Goal: Find specific page/section: Find specific page/section

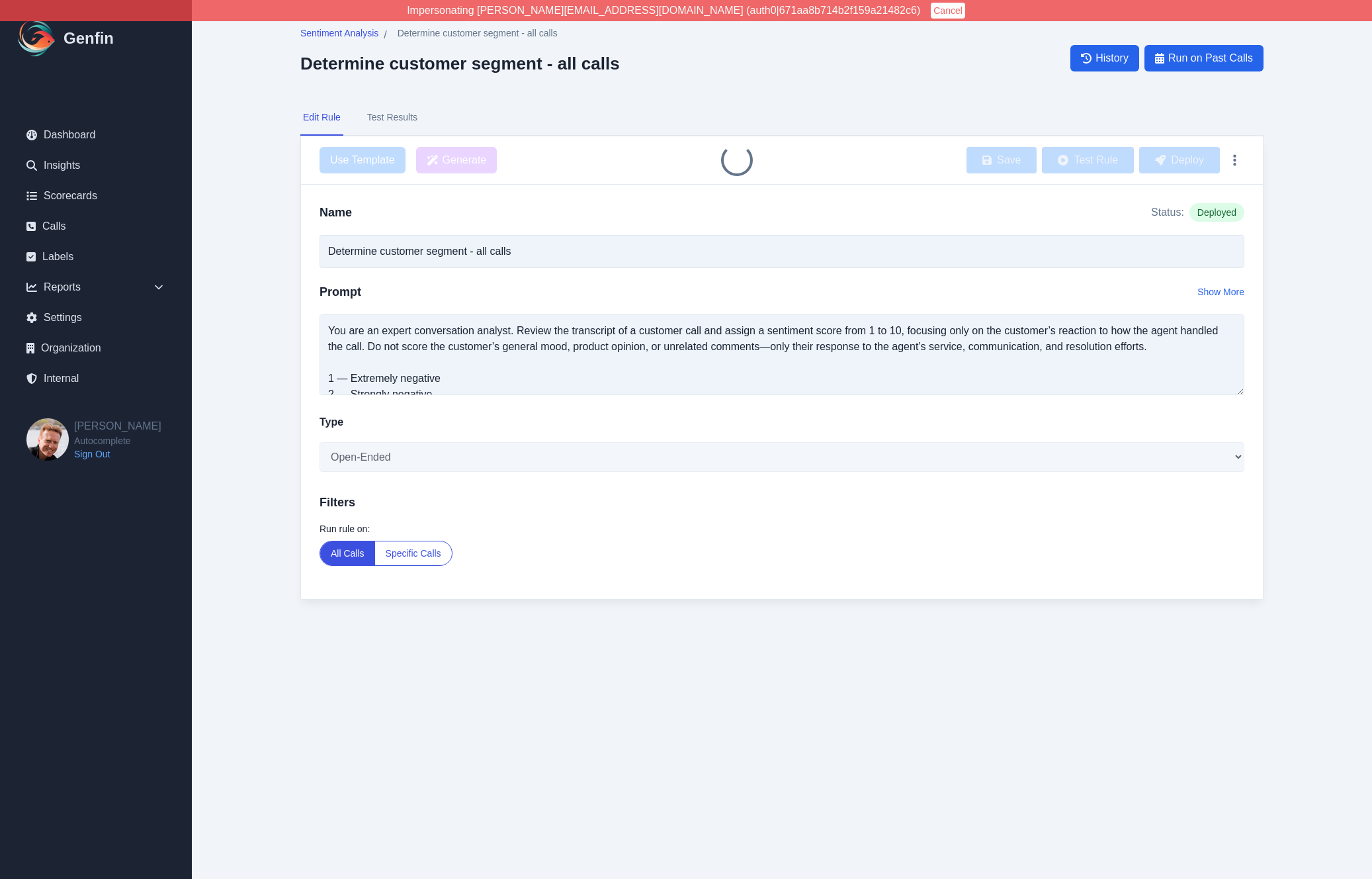
type input "Determine customer segment - all calls"
select select "Number"
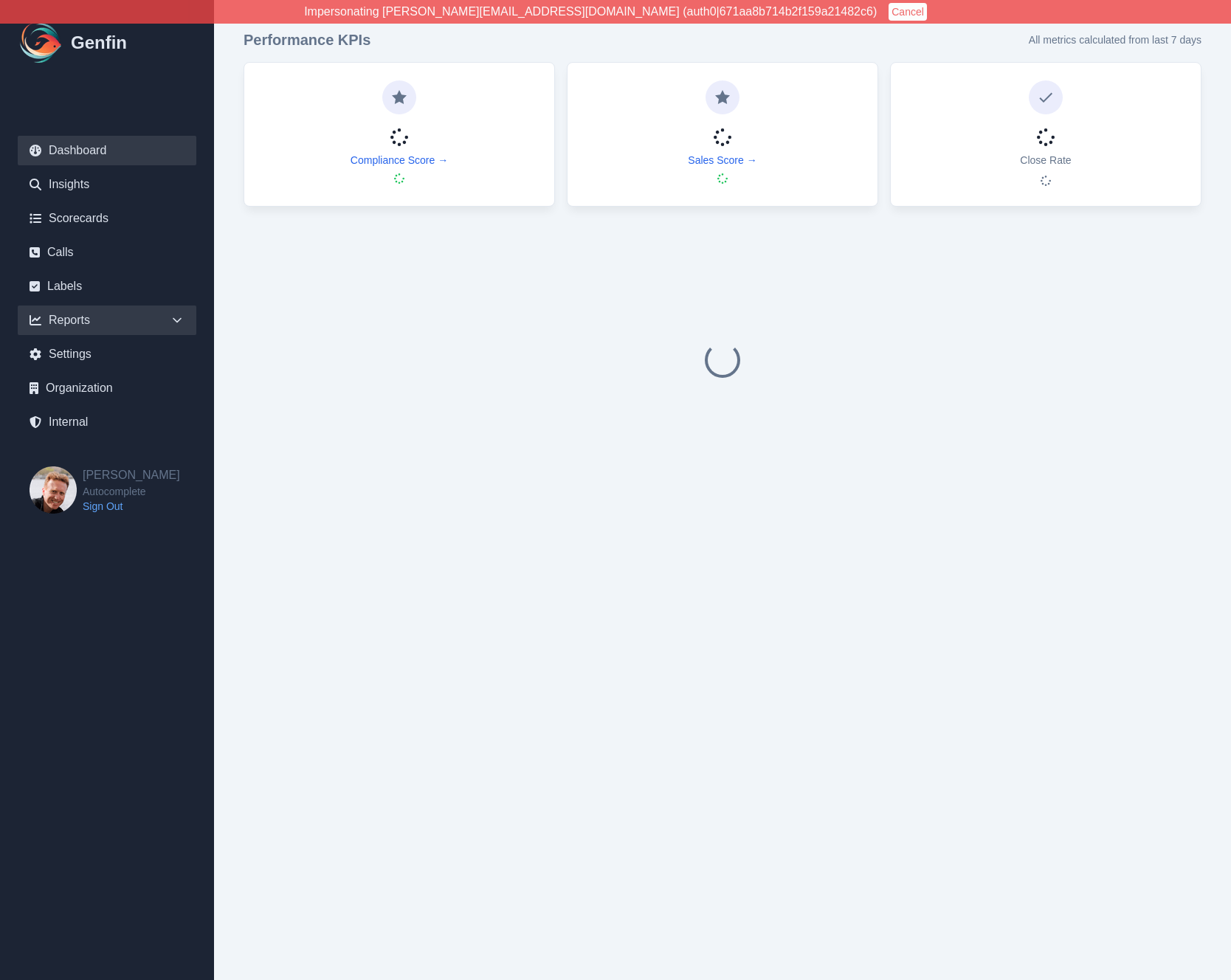
click at [120, 323] on div "Reports" at bounding box center [107, 320] width 178 height 29
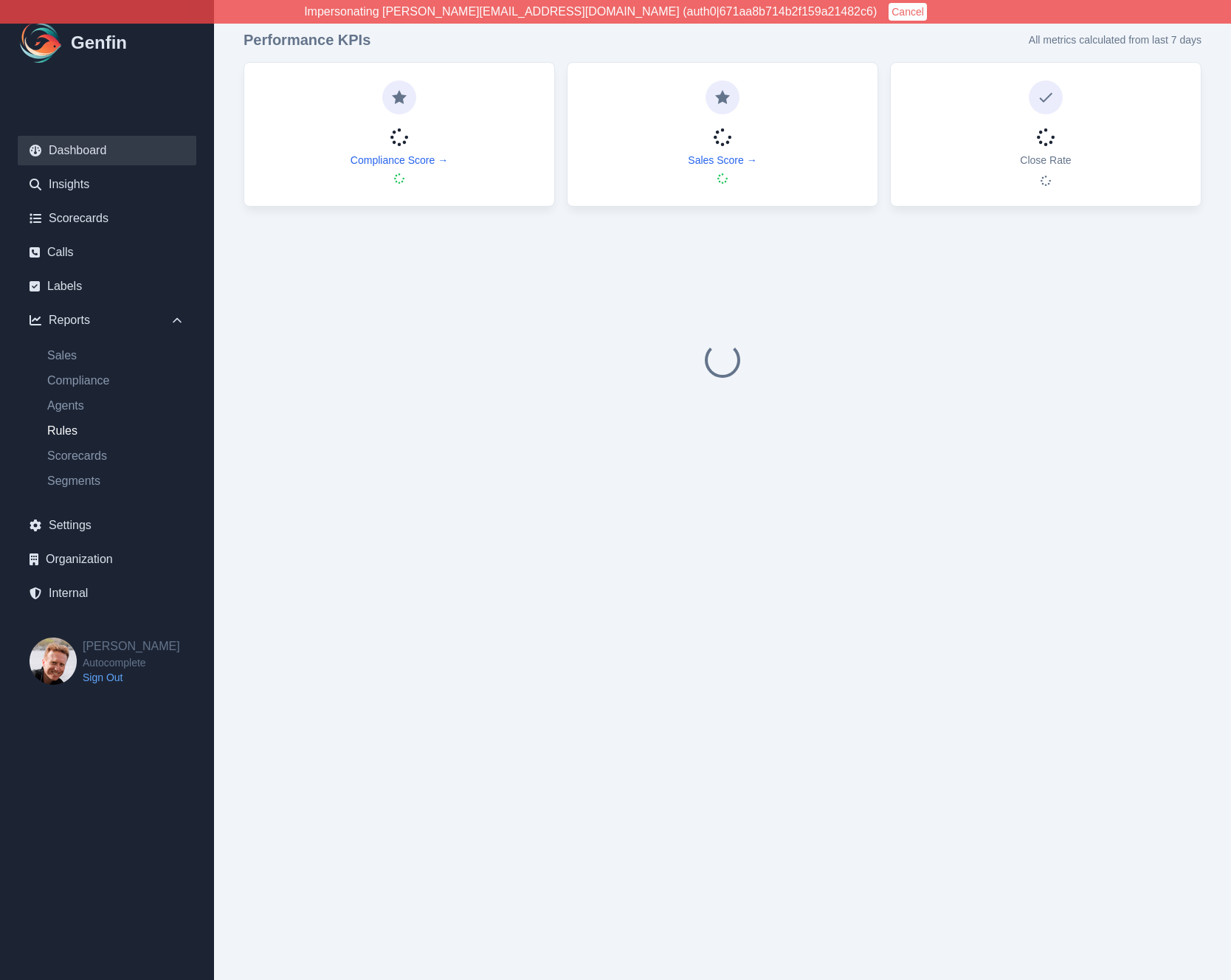
click at [70, 431] on link "Rules" at bounding box center [116, 431] width 161 height 17
select select "14"
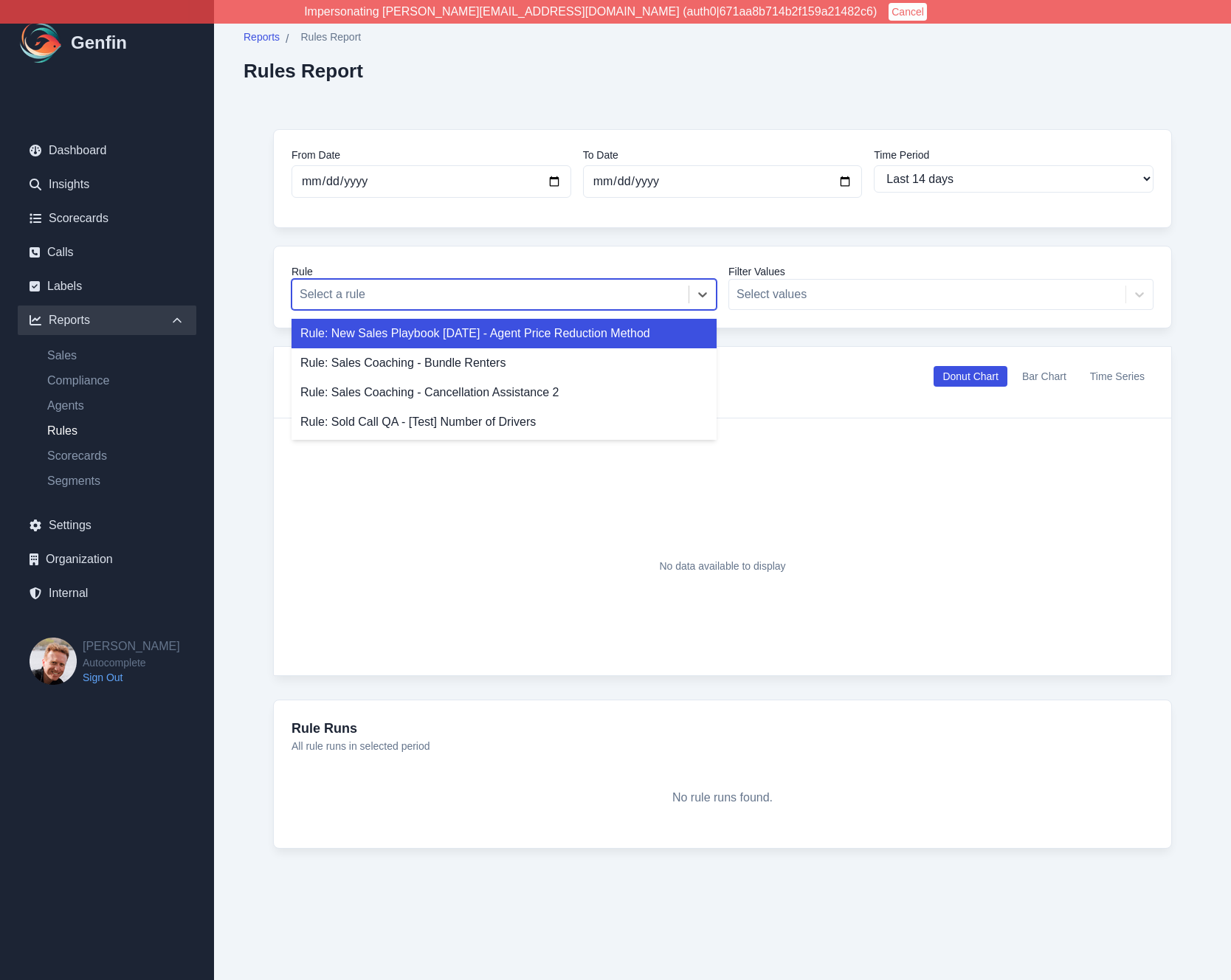
click at [361, 295] on div at bounding box center [490, 293] width 382 height 20
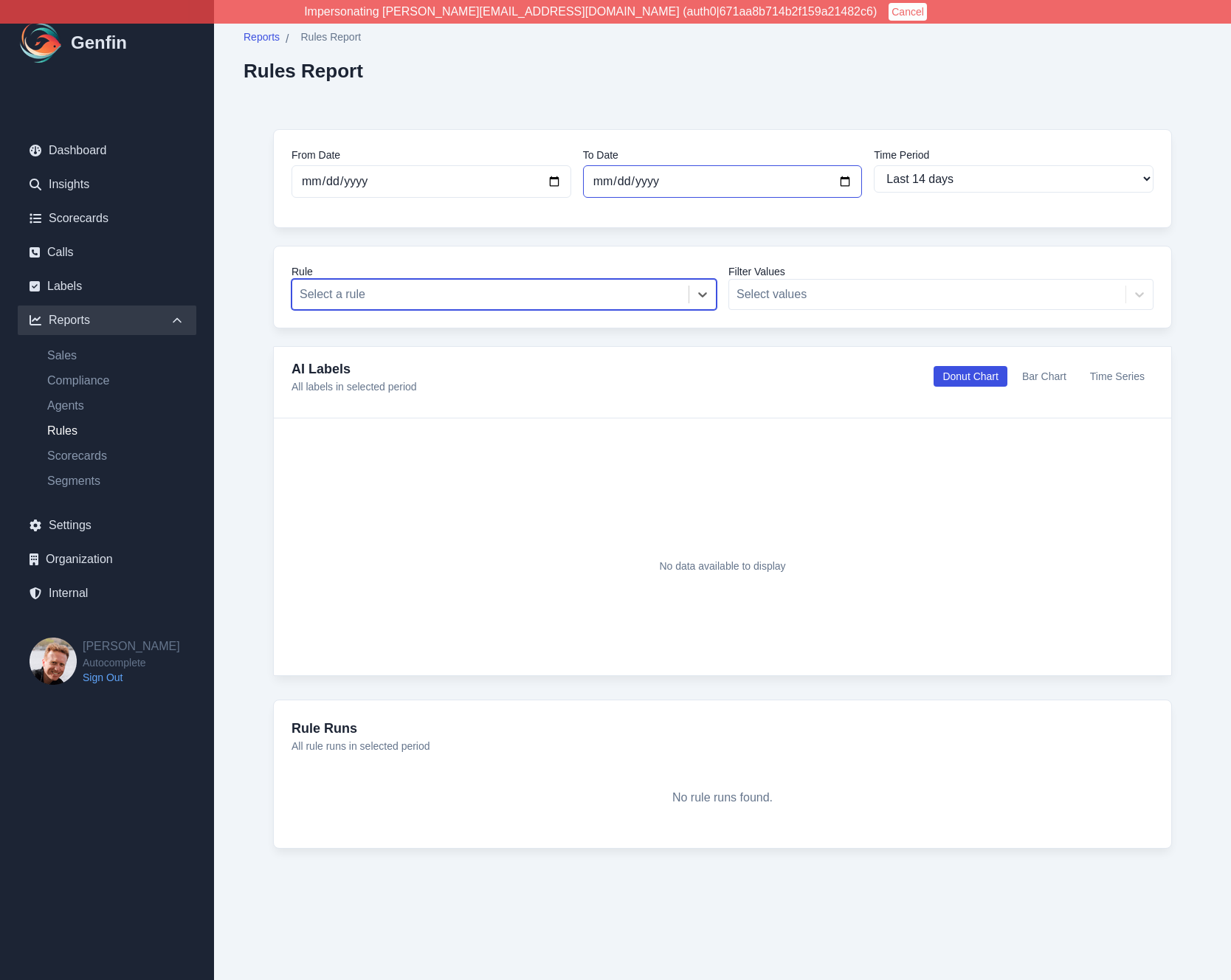
click at [618, 178] on input "[DATE]" at bounding box center [723, 182] width 280 height 33
type input "[DATE]"
select select "custom"
click at [556, 289] on div at bounding box center [490, 293] width 382 height 20
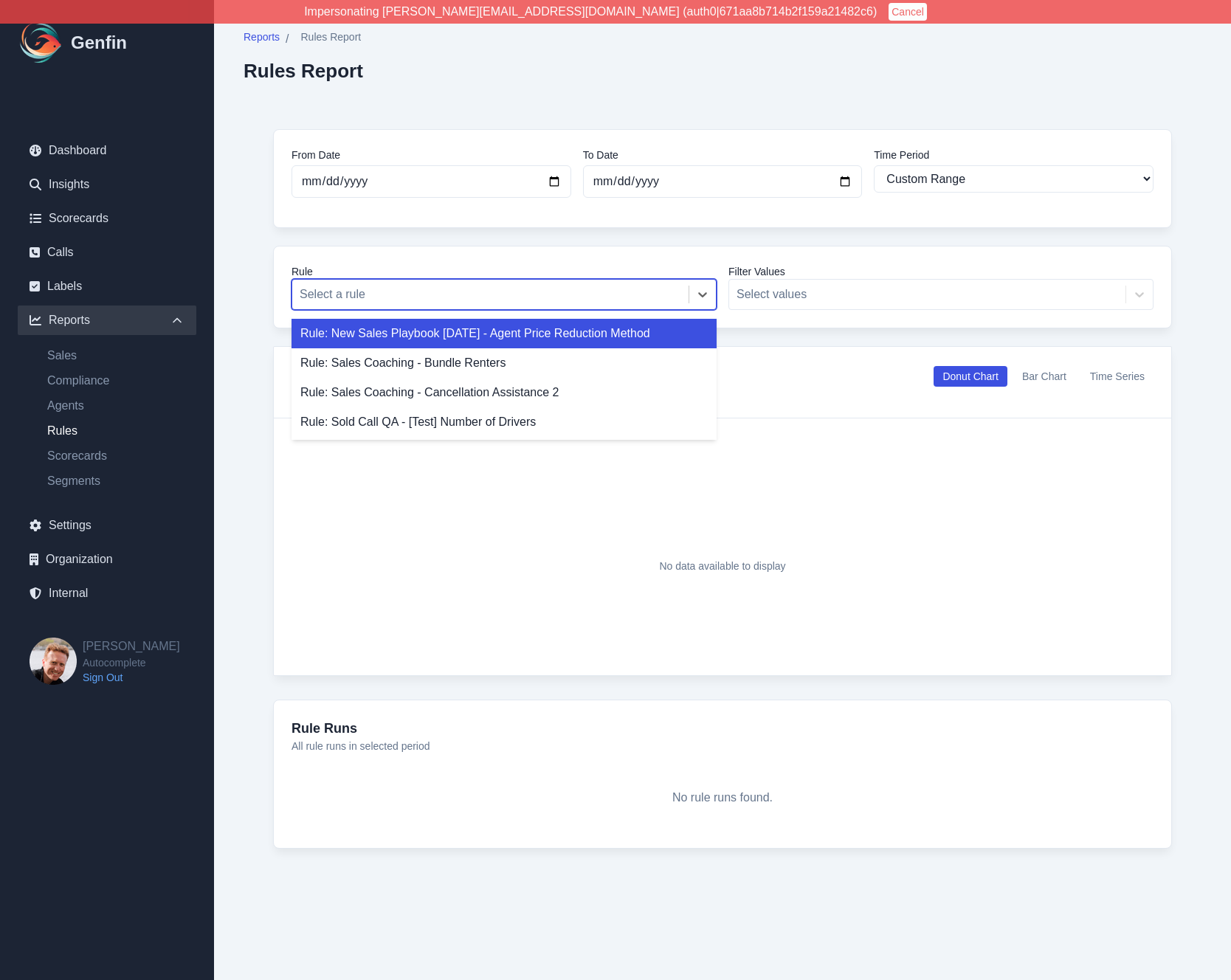
click at [556, 289] on div at bounding box center [490, 293] width 382 height 20
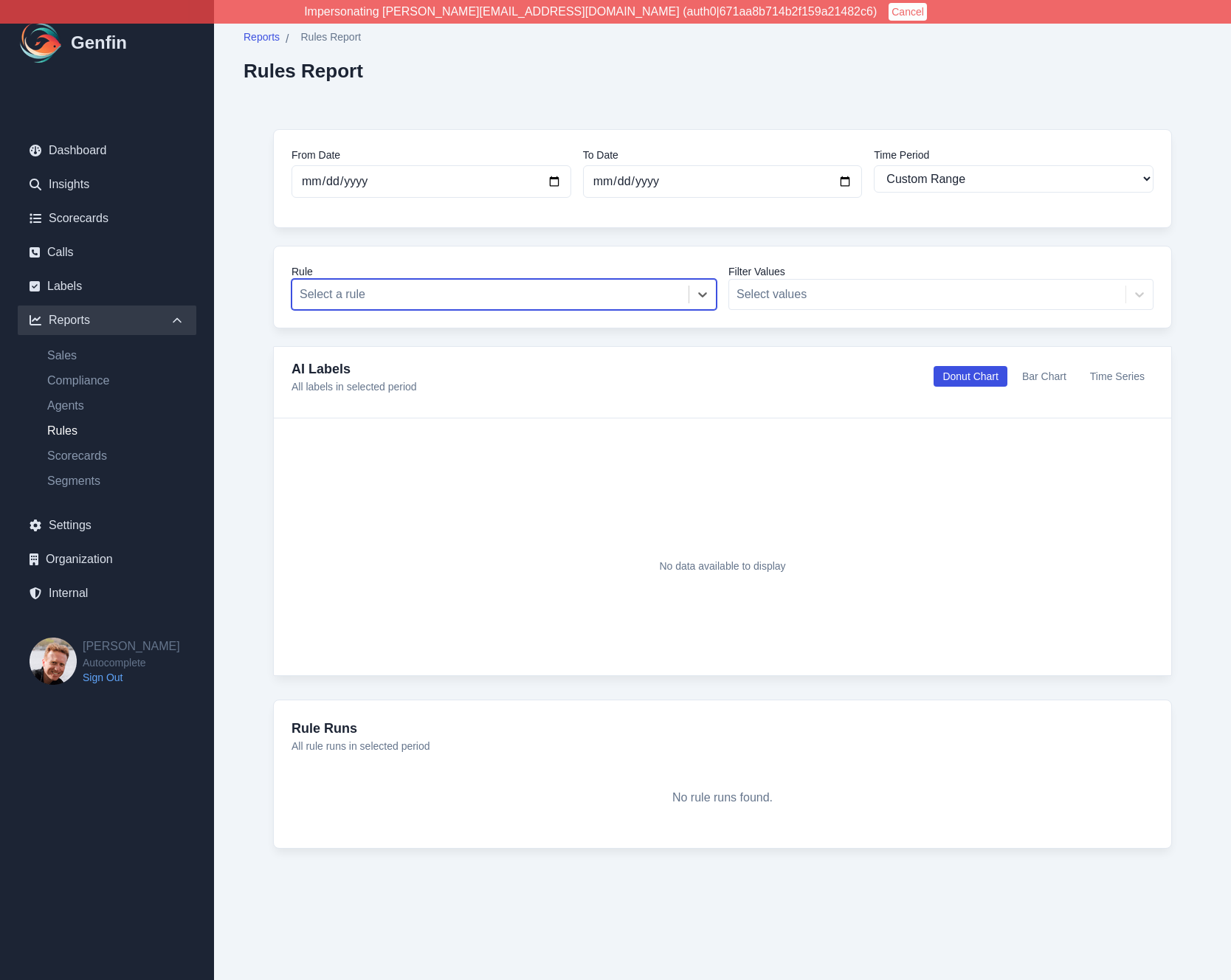
click at [556, 289] on div at bounding box center [490, 293] width 382 height 20
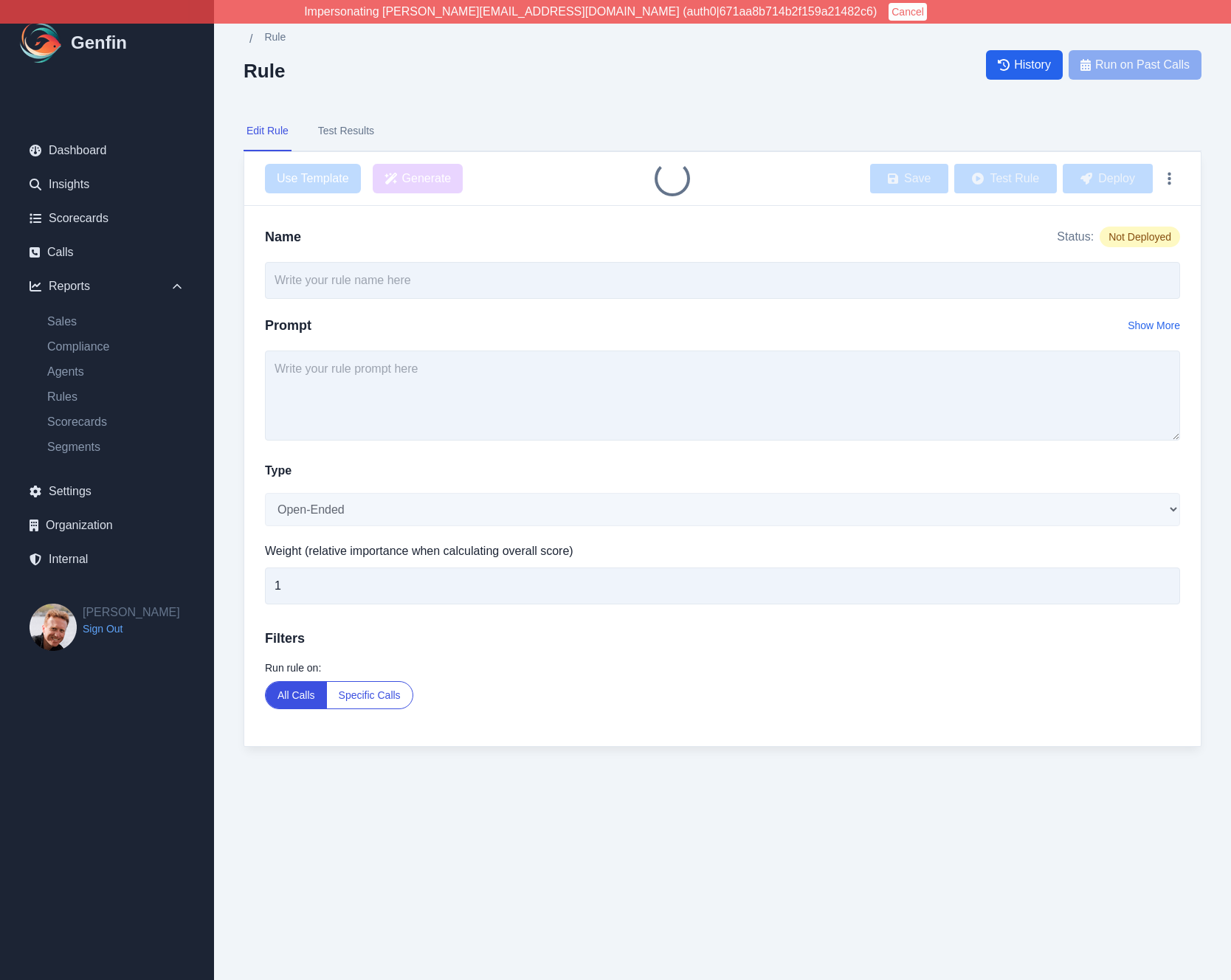
type input "Determine customer segment - all calls"
select select "Number"
